Goal: Information Seeking & Learning: Learn about a topic

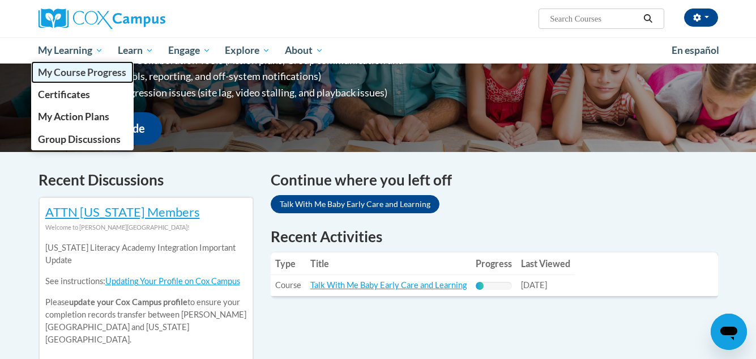
click at [77, 66] on span "My Course Progress" at bounding box center [82, 72] width 88 height 12
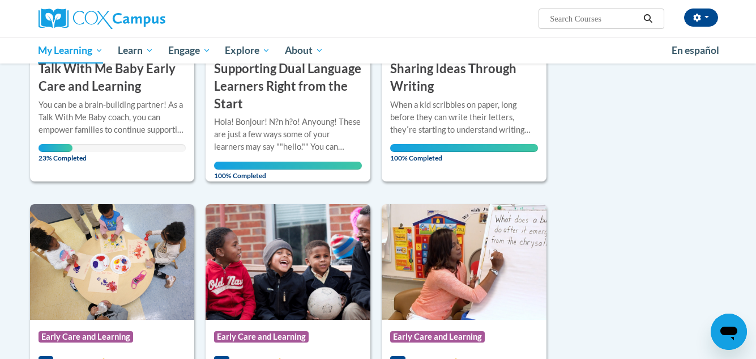
scroll to position [310, 0]
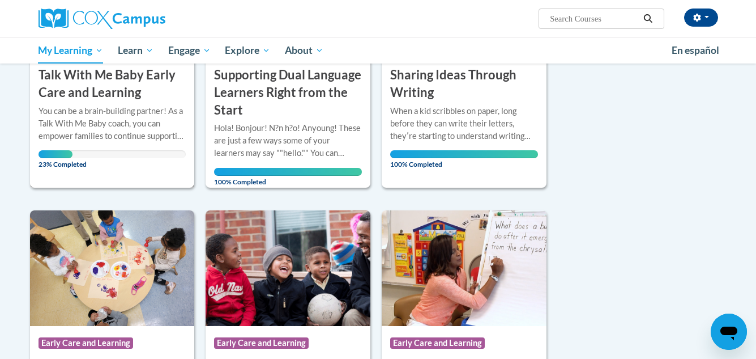
click at [184, 106] on div "You can be a brain-building partner! As a Talk With Me Baby coach, you can empo…" at bounding box center [113, 123] width 148 height 37
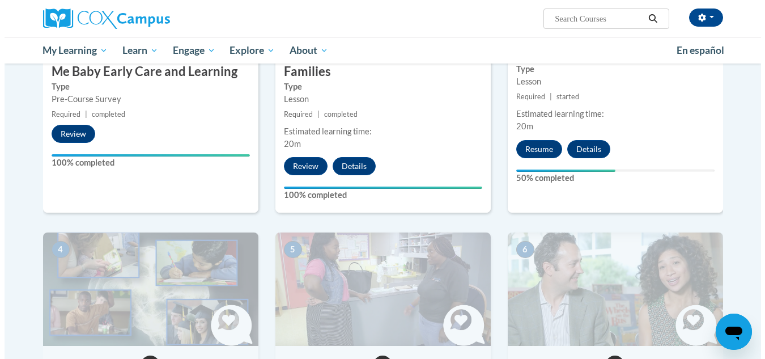
scroll to position [382, 0]
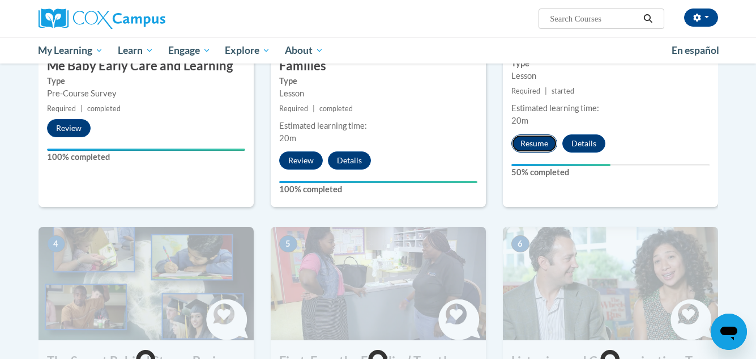
click at [539, 145] on button "Resume" at bounding box center [534, 143] width 46 height 18
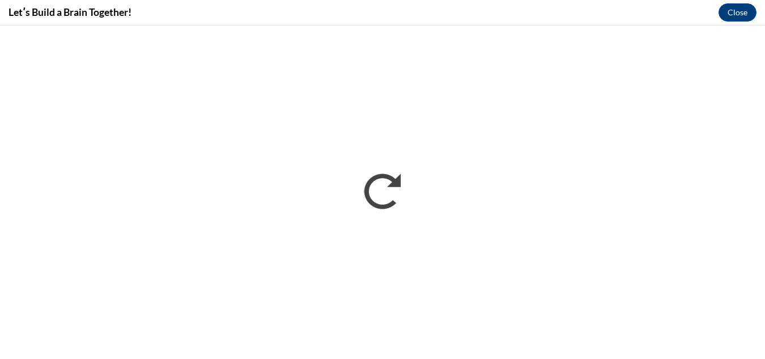
scroll to position [0, 0]
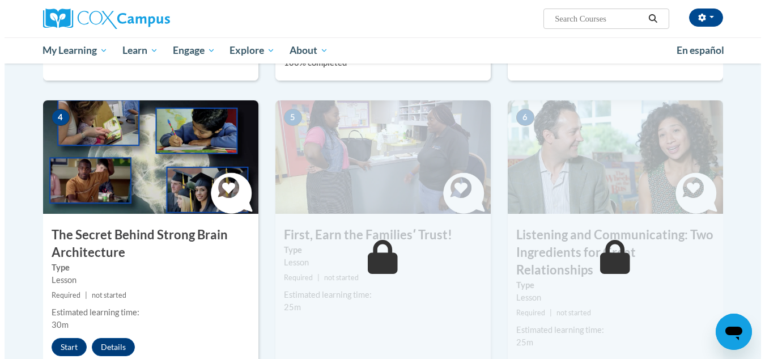
scroll to position [505, 0]
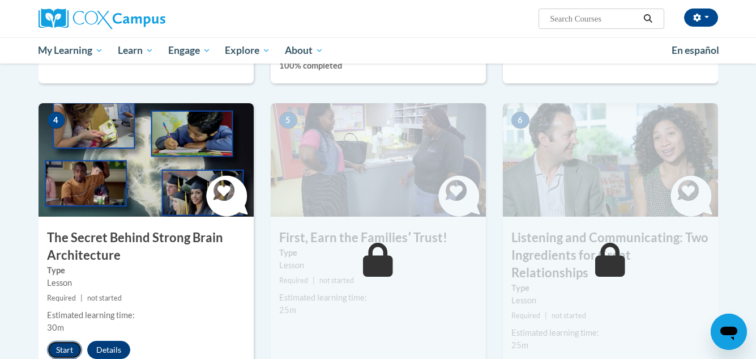
click at [49, 354] on button "Start" at bounding box center [64, 349] width 35 height 18
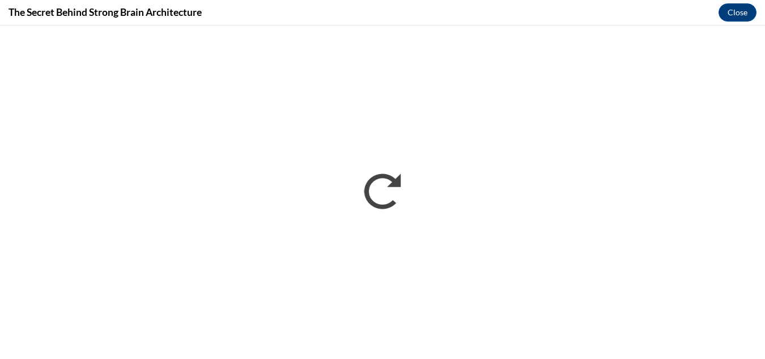
scroll to position [0, 0]
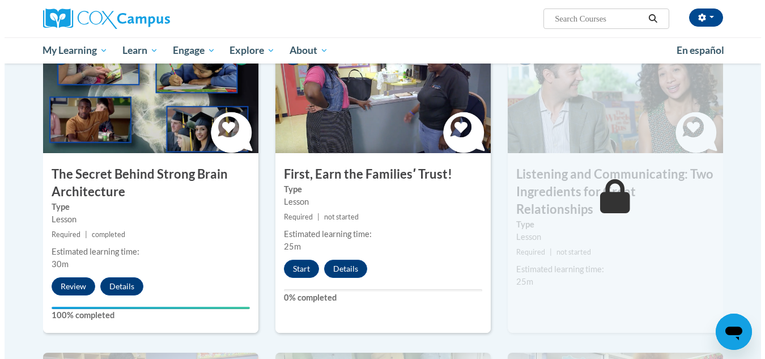
scroll to position [588, 0]
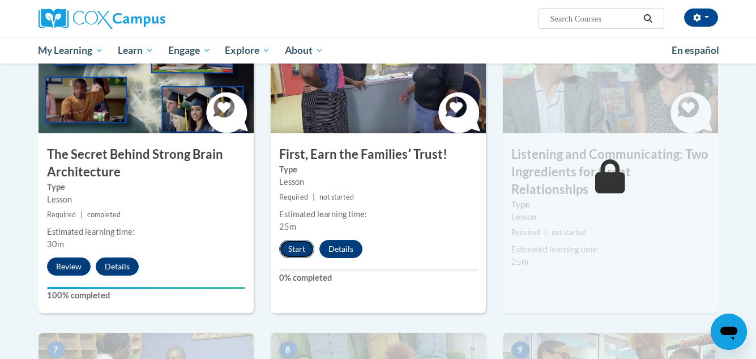
click at [309, 249] on button "Start" at bounding box center [296, 249] width 35 height 18
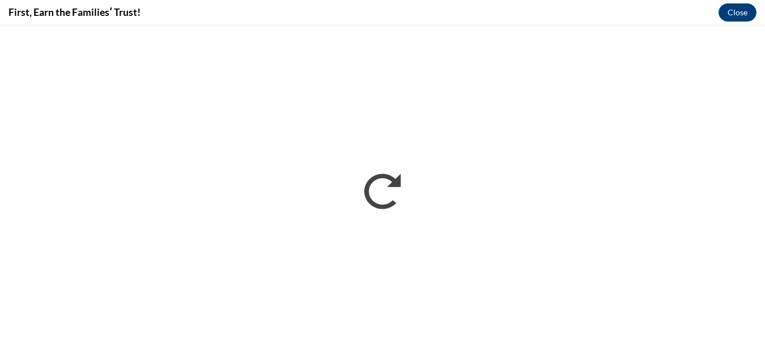
scroll to position [0, 0]
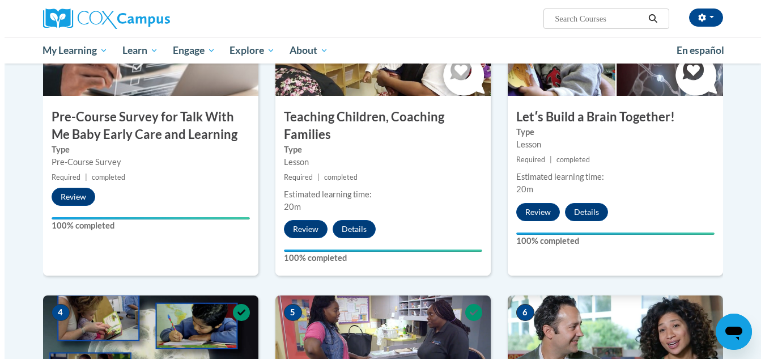
scroll to position [626, 0]
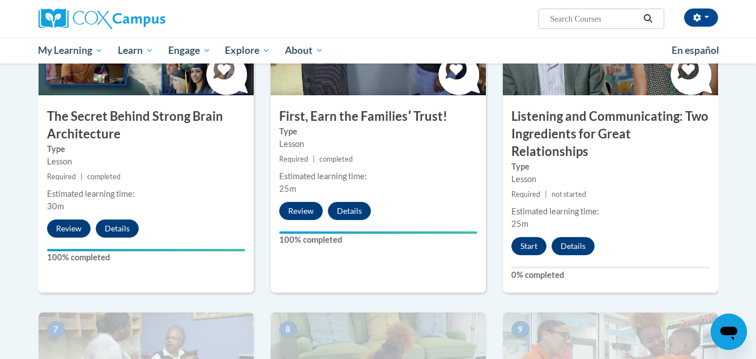
click at [528, 238] on div "6 Listening and Communicating: Two Ingredients for Great Relationships Type Les…" at bounding box center [610, 137] width 215 height 310
click at [527, 237] on button "Start" at bounding box center [528, 246] width 35 height 18
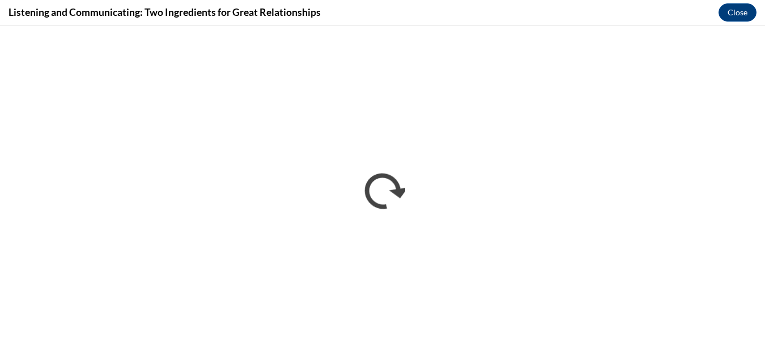
scroll to position [0, 0]
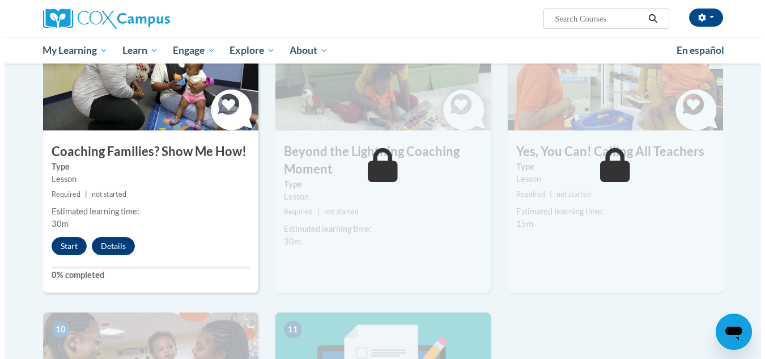
scroll to position [919, 0]
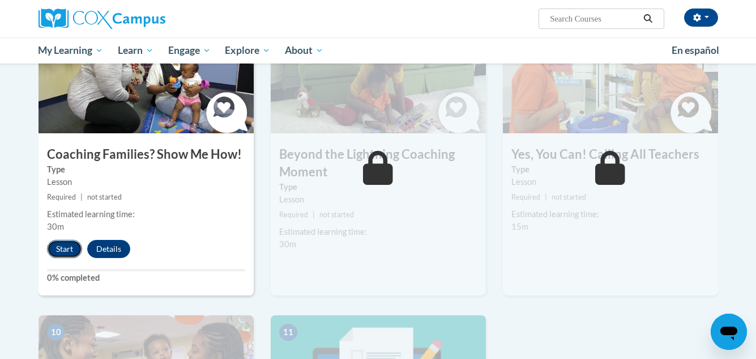
click at [62, 240] on button "Start" at bounding box center [64, 249] width 35 height 18
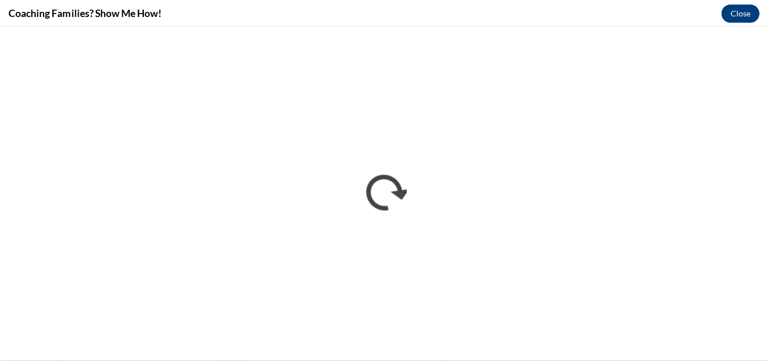
scroll to position [0, 0]
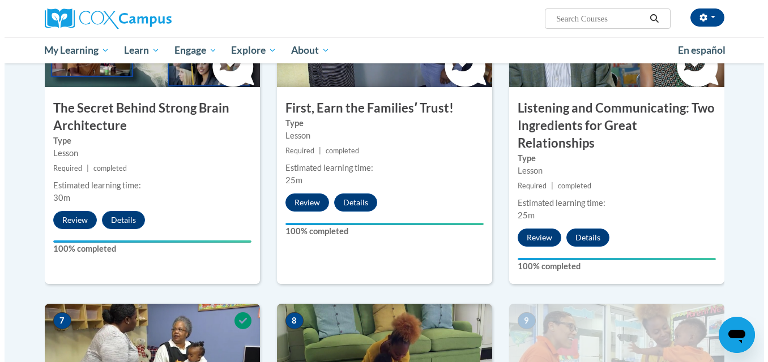
scroll to position [952, 0]
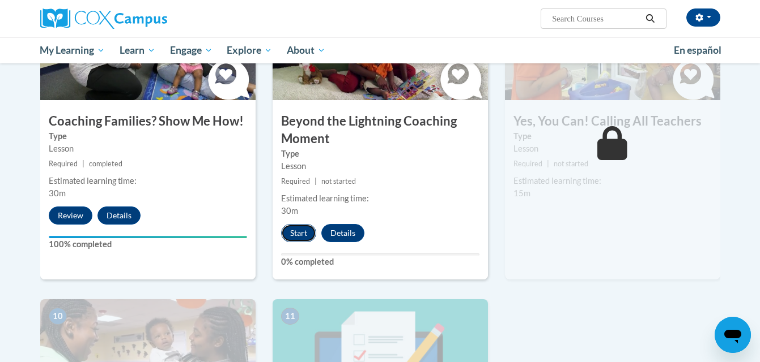
click at [293, 224] on button "Start" at bounding box center [298, 233] width 35 height 18
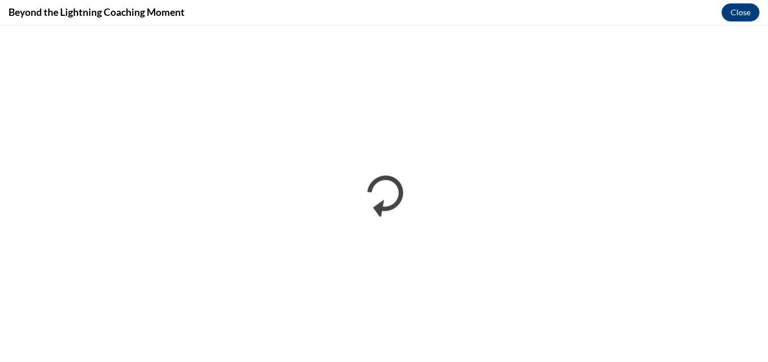
scroll to position [0, 0]
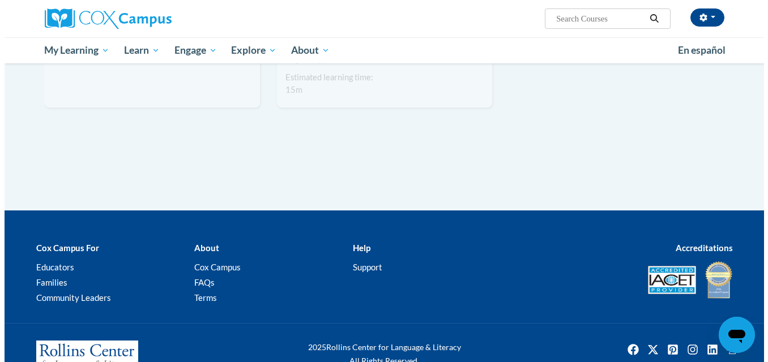
scroll to position [1085, 0]
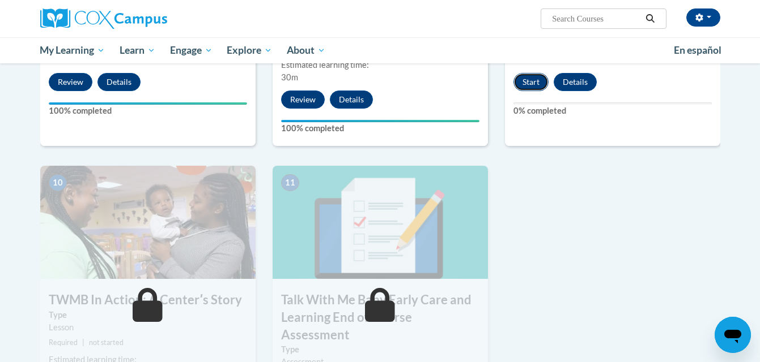
click at [543, 73] on button "Start" at bounding box center [530, 82] width 35 height 18
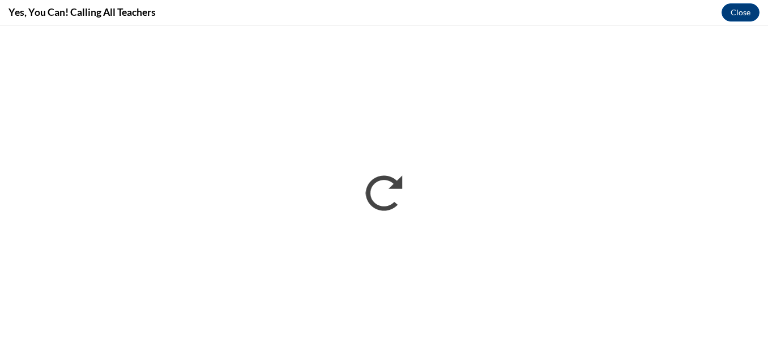
scroll to position [0, 0]
